Goal: Navigation & Orientation: Find specific page/section

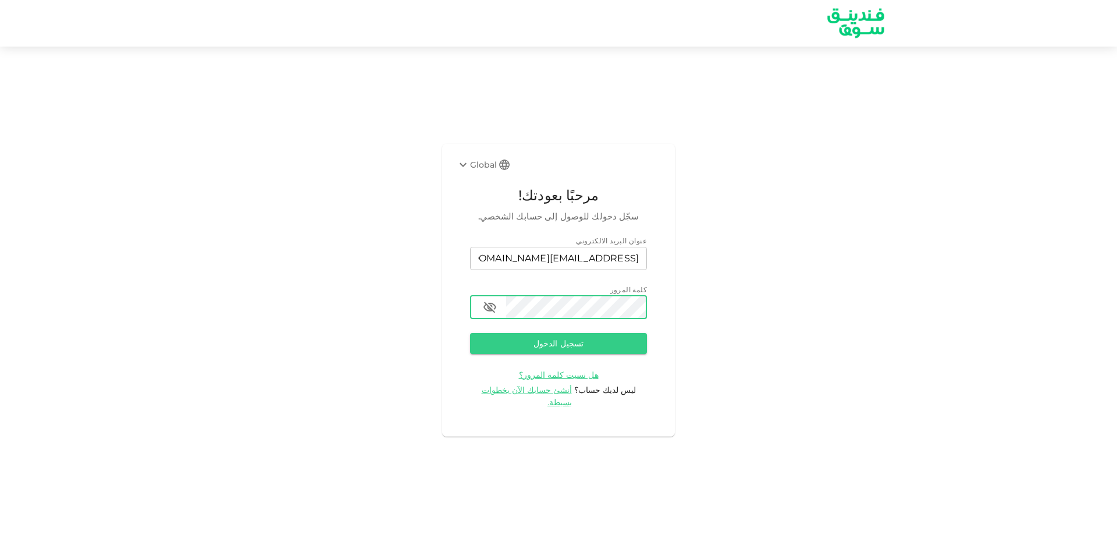
click at [470, 333] on button "تسجيل الدخول" at bounding box center [558, 343] width 177 height 21
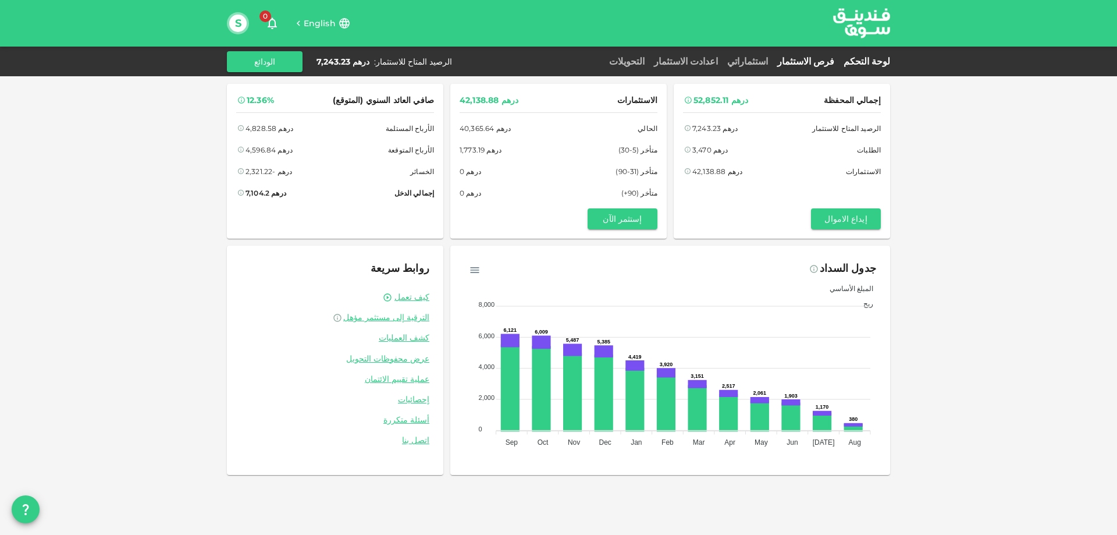
click at [829, 59] on link "فرص الاستثمار" at bounding box center [805, 61] width 66 height 11
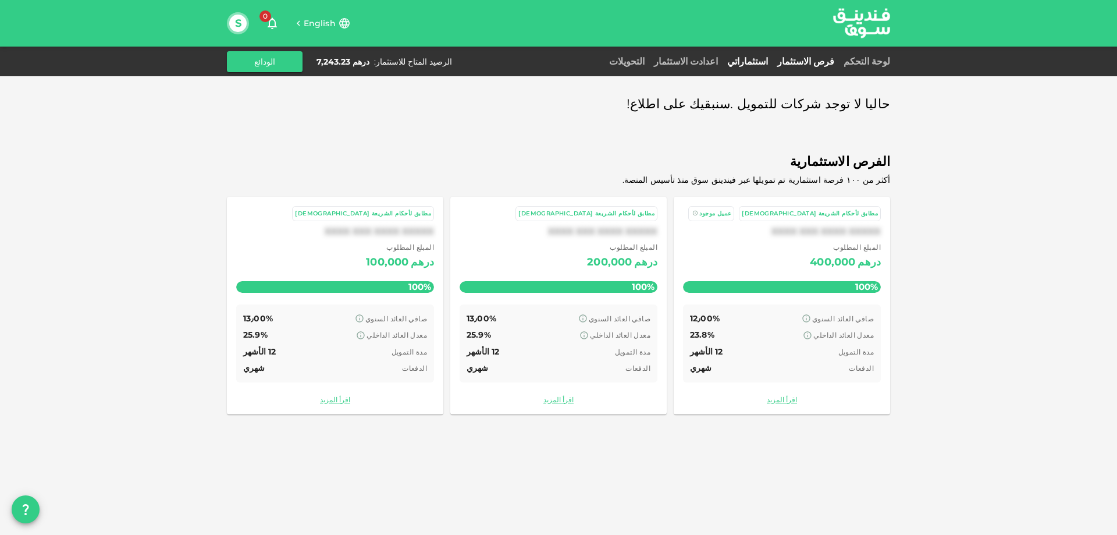
click at [772, 60] on link "استثماراتي" at bounding box center [747, 61] width 50 height 11
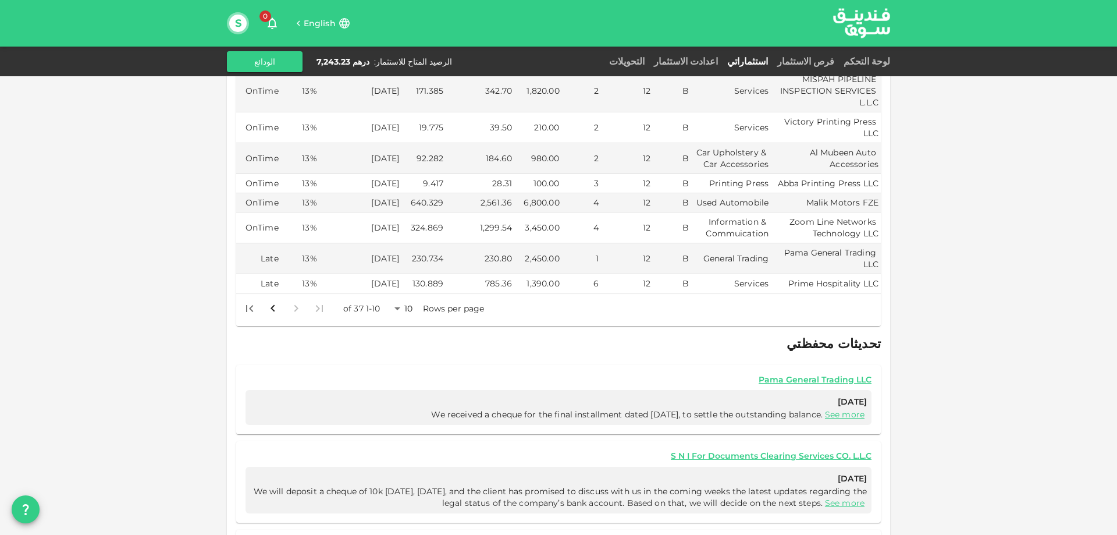
scroll to position [407, 0]
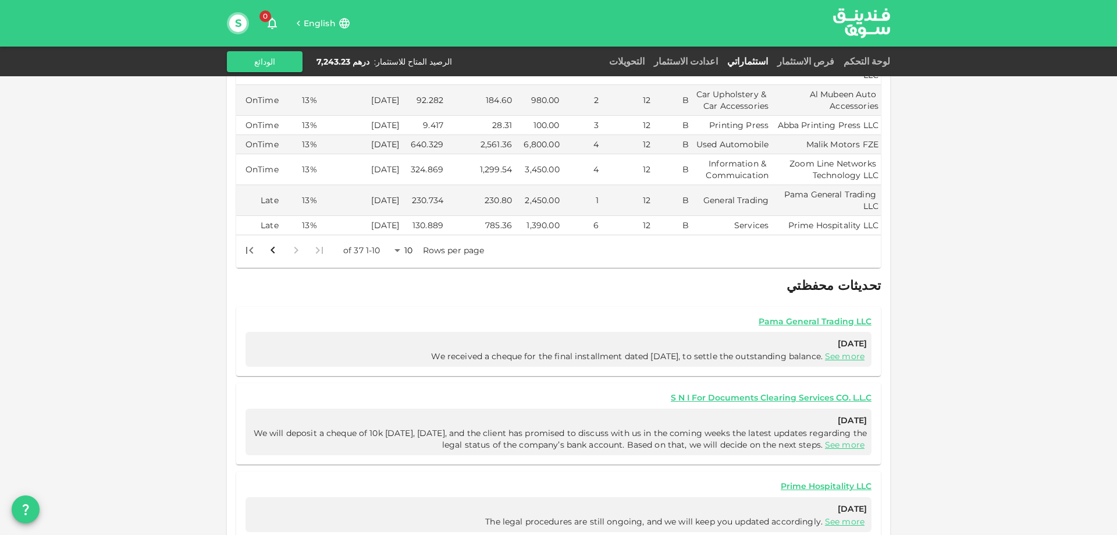
click at [402, 239] on body "English 0 S لوحة التحكم فرص الاستثمار استثماراتي اعدادت الاستثمار التحويلات الر…" at bounding box center [558, 267] width 1117 height 535
click at [412, 297] on li "50" at bounding box center [408, 299] width 35 height 21
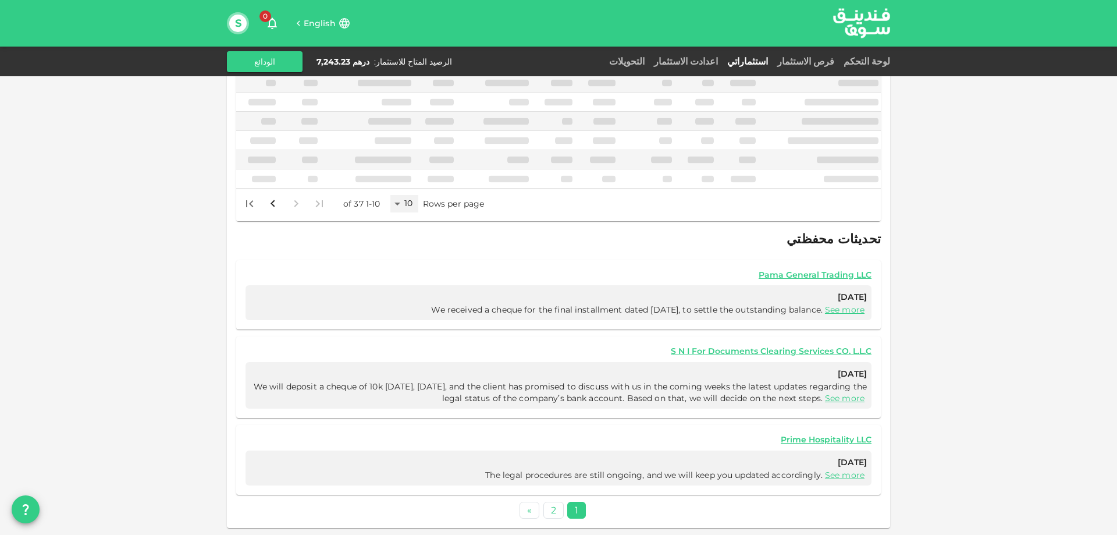
scroll to position [369, 0]
type input "50"
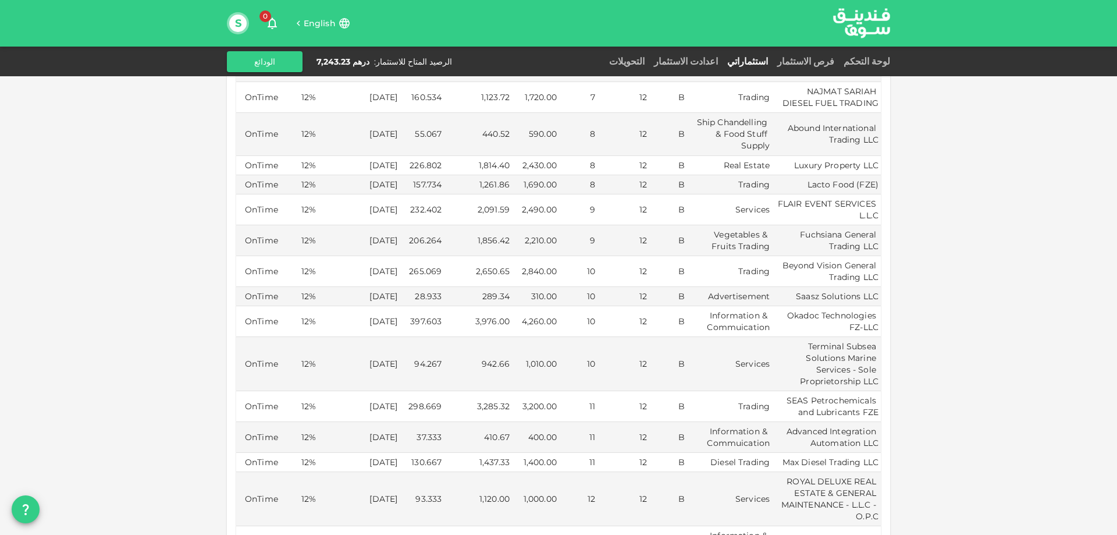
scroll to position [1070, 0]
